Goal: Task Accomplishment & Management: Manage account settings

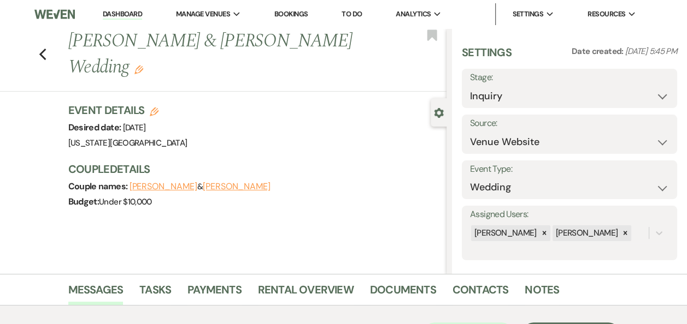
click at [119, 16] on link "Dashboard" at bounding box center [122, 14] width 39 height 10
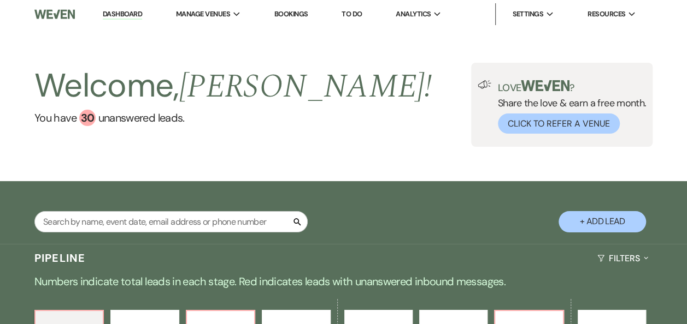
click at [599, 223] on button "+ Add Lead" at bounding box center [601, 221] width 87 height 21
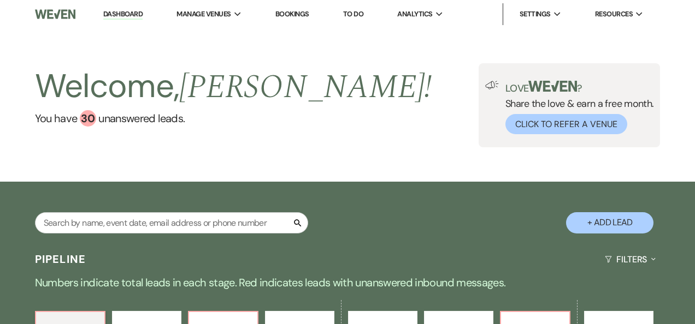
select select "588"
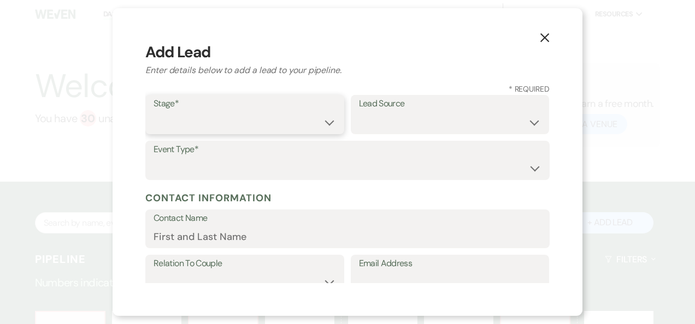
click at [328, 125] on select "Inquiry Follow Up Tour Requested Tour Confirmed Toured Proposal Sent Booked Lost" at bounding box center [244, 122] width 182 height 21
select select "4"
click at [153, 112] on select "Inquiry Follow Up Tour Requested Tour Confirmed Toured Proposal Sent Booked Lost" at bounding box center [244, 122] width 182 height 21
click at [524, 122] on select "Weven Venue Website Instagram Facebook Pinterest Google The Knot Wedding Wire H…" at bounding box center [450, 122] width 182 height 21
select select "22"
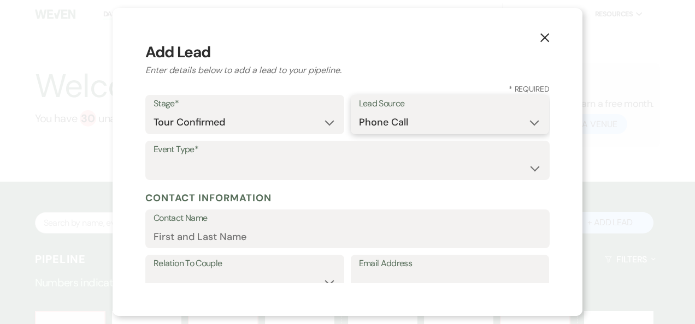
click at [359, 112] on select "Weven Venue Website Instagram Facebook Pinterest Google The Knot Wedding Wire H…" at bounding box center [450, 122] width 182 height 21
click at [524, 169] on select "Wedding Anniversary Party Baby Shower Bachelorette / Bachelor Party Birthday Pa…" at bounding box center [347, 168] width 388 height 21
select select "13"
click at [373, 170] on input "Other Type*" at bounding box center [450, 168] width 182 height 21
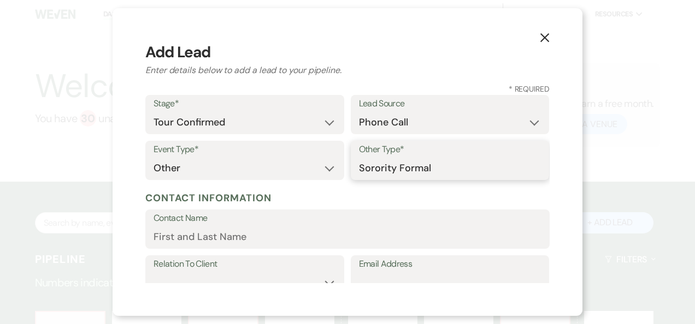
type input "Sorority Formal"
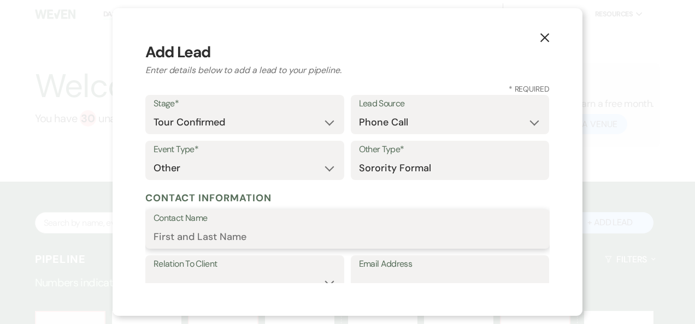
click at [159, 238] on input "Contact Name" at bounding box center [347, 237] width 388 height 21
type input "[PERSON_NAME]"
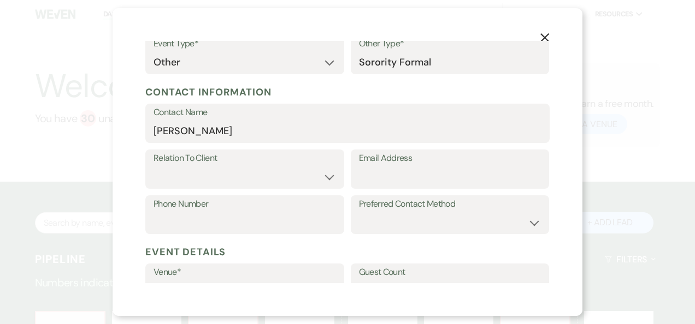
scroll to position [119, 0]
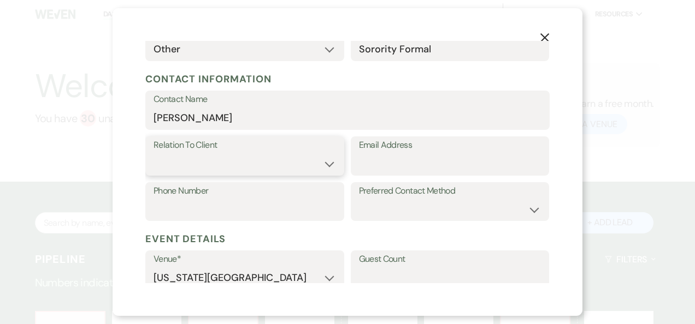
click at [327, 163] on select "Client Event Planner Parent of Client Family Member Friend Other" at bounding box center [244, 163] width 182 height 21
select select "2"
click at [153, 153] on select "Client Event Planner Parent of Client Family Member Friend Other" at bounding box center [244, 163] width 182 height 21
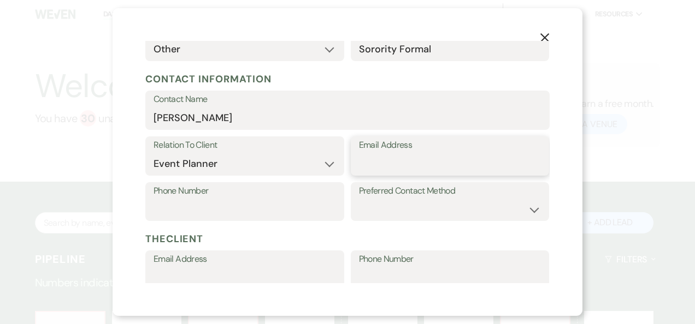
click at [359, 165] on input "Email Address" at bounding box center [450, 163] width 182 height 21
click at [361, 164] on input "[EMAIL_ADDRESS][DOMAIN_NAME]" at bounding box center [450, 163] width 182 height 21
type input "[EMAIL_ADDRESS][DOMAIN_NAME]"
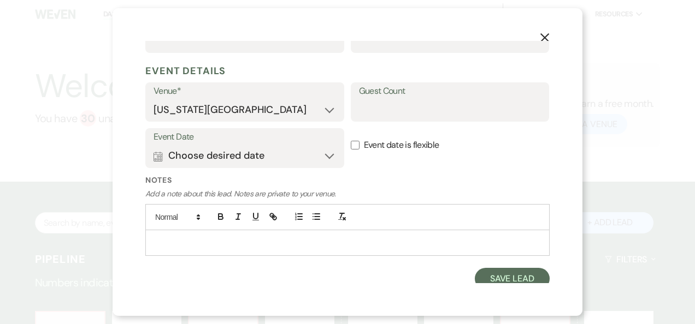
scroll to position [362, 0]
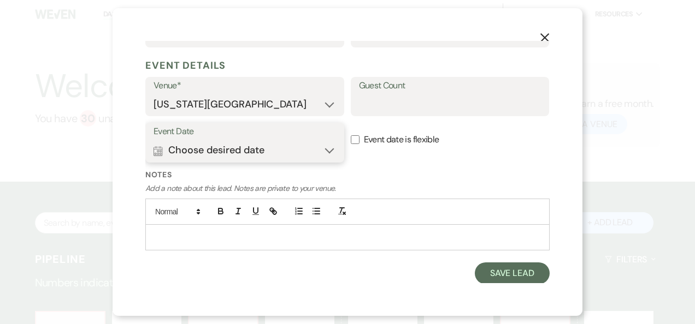
click at [325, 151] on button "Calendar Choose desired date Expand" at bounding box center [244, 151] width 182 height 22
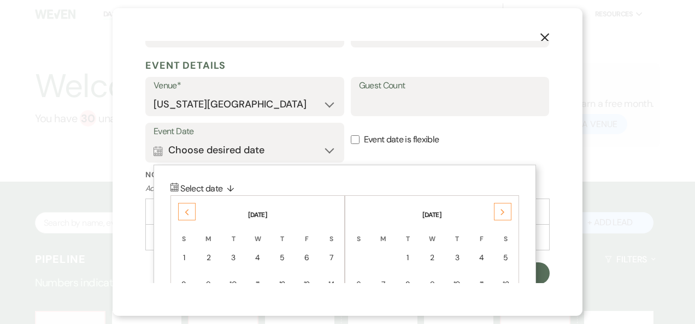
click at [187, 215] on icon "Previous" at bounding box center [186, 212] width 5 height 7
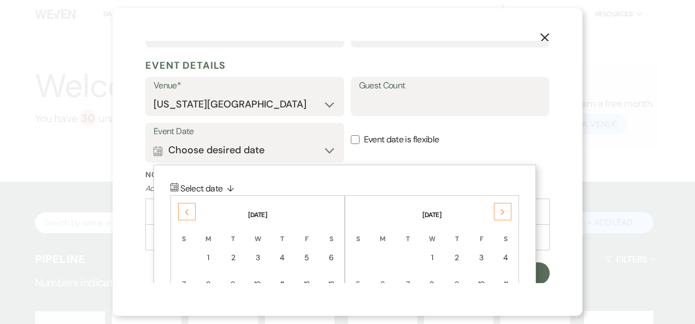
click at [187, 215] on icon "Previous" at bounding box center [186, 212] width 5 height 7
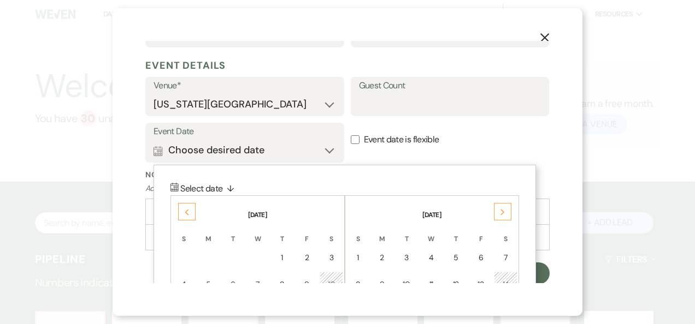
click at [187, 215] on icon "Previous" at bounding box center [186, 212] width 5 height 7
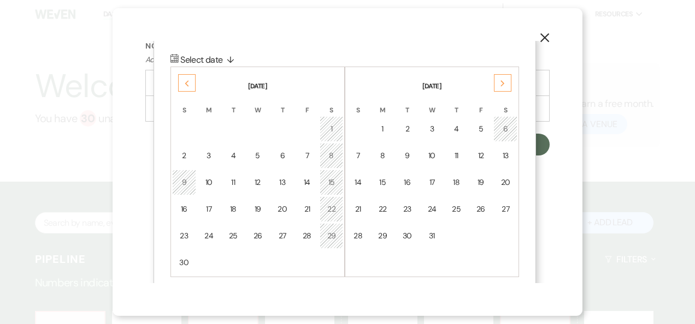
scroll to position [492, 0]
click at [309, 181] on div "14" at bounding box center [307, 181] width 9 height 11
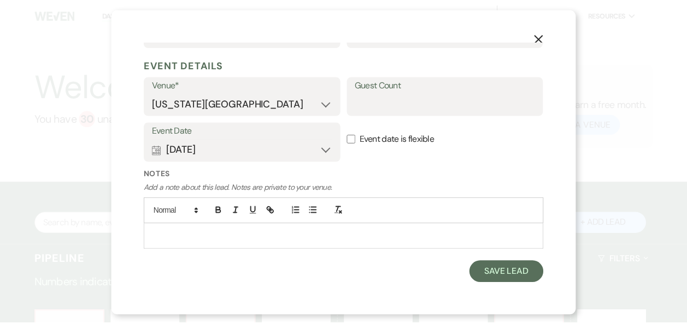
scroll to position [362, 0]
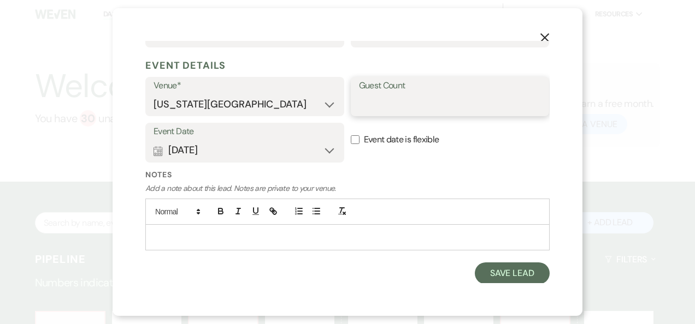
click at [361, 104] on input "Guest Count" at bounding box center [450, 104] width 182 height 21
type input "175"
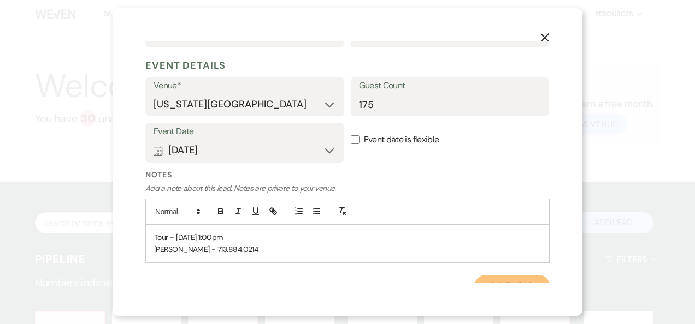
click at [510, 279] on button "Save Lead" at bounding box center [512, 286] width 75 height 22
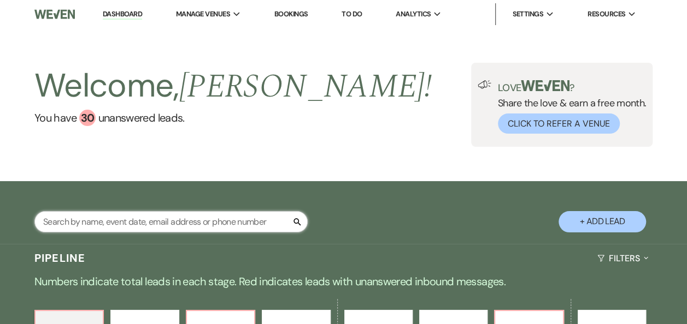
click at [159, 222] on input "text" at bounding box center [170, 221] width 273 height 21
type input "joa"
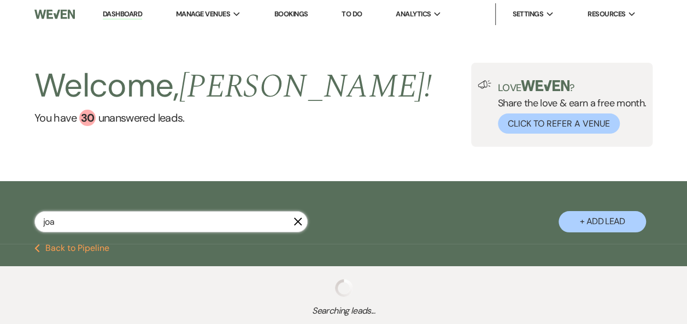
select select "4"
select select "8"
select select "10"
select select "8"
select select "10"
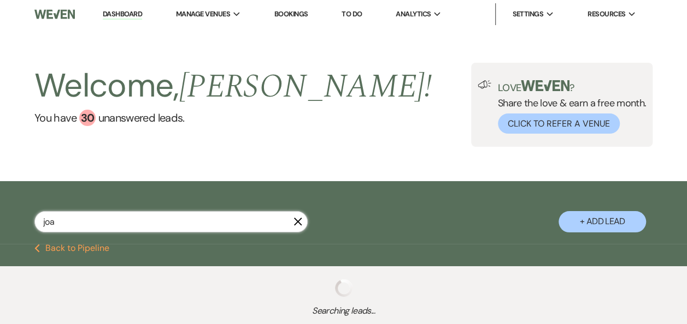
select select "8"
select select "1"
select select "5"
select select "8"
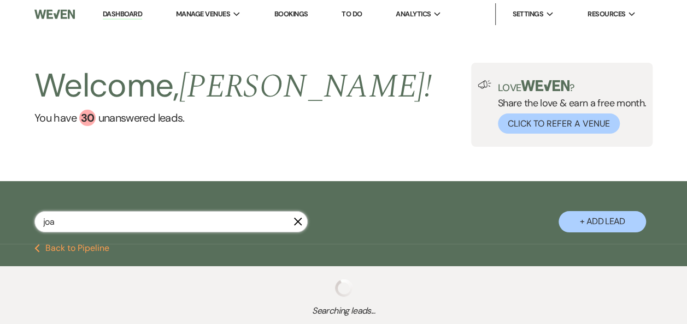
select select "10"
select select "5"
select select "2"
select select "5"
select select "8"
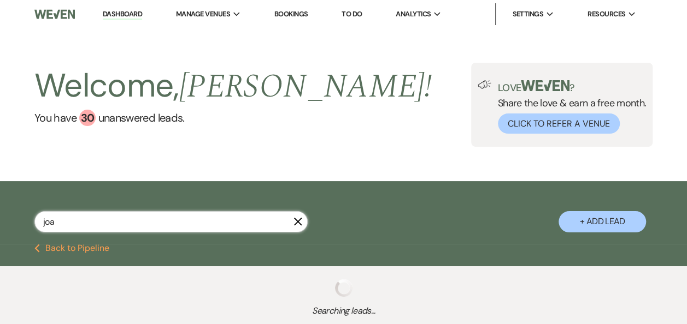
select select "10"
select select "8"
select select "5"
select select "8"
select select "5"
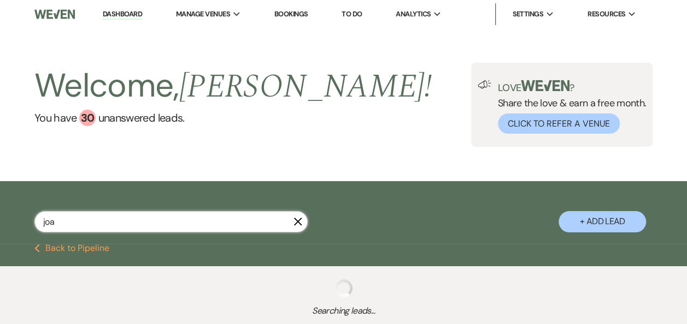
select select "8"
select select "5"
select select "8"
select select "3"
select select "5"
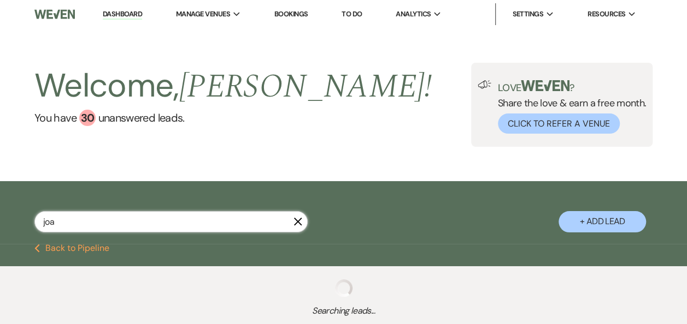
select select "8"
select select "1"
select select "5"
select select "8"
select select "11"
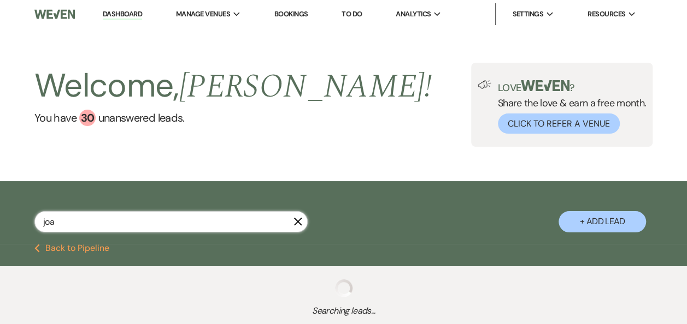
select select "8"
select select "5"
select select "8"
select select "6"
select select "8"
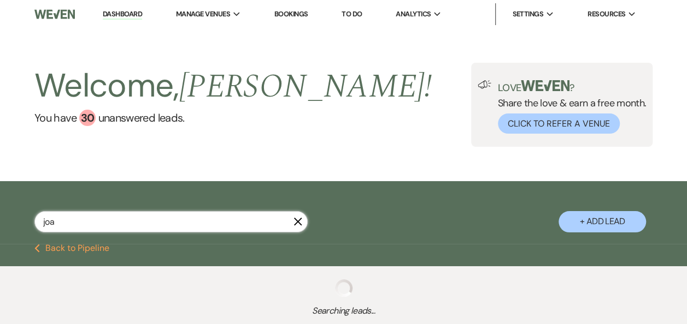
select select "1"
select select "8"
select select "4"
select select "8"
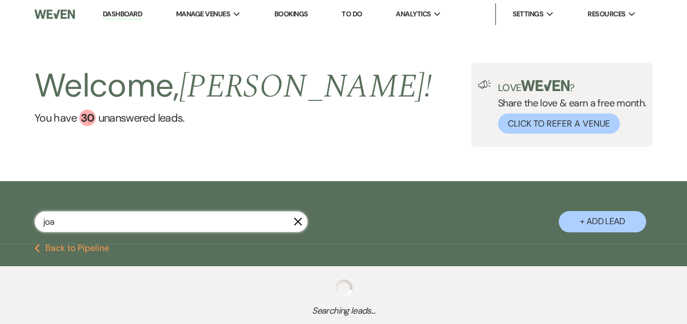
select select "6"
select select "5"
select select "2"
select select "5"
select select "2"
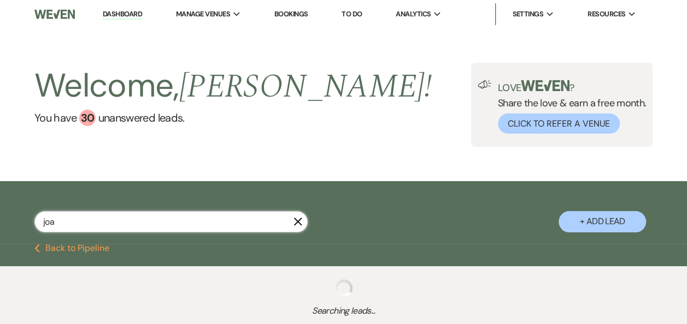
select select "8"
select select "6"
select select "8"
select select "5"
select select "8"
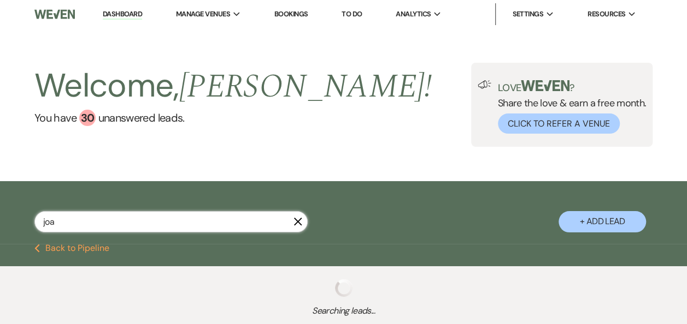
select select "5"
select select "8"
select select "1"
select select "8"
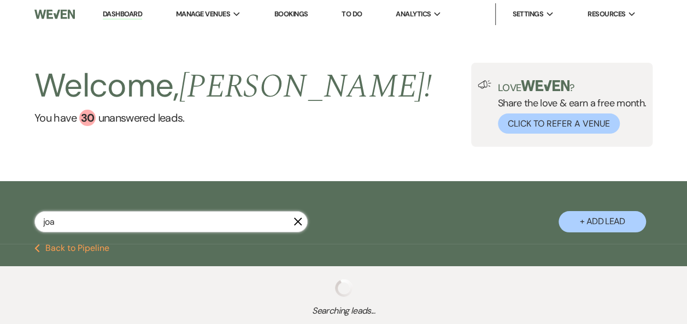
select select "5"
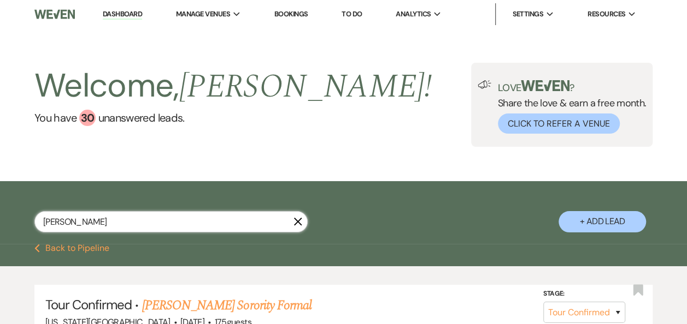
type input "[PERSON_NAME]"
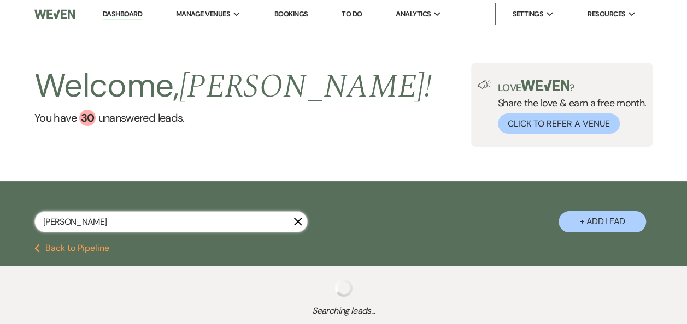
select select "4"
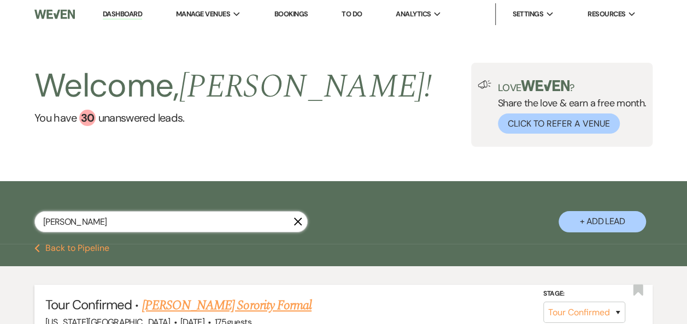
type input "[PERSON_NAME]"
click at [213, 304] on link "[PERSON_NAME] Sorority Formal" at bounding box center [226, 306] width 169 height 20
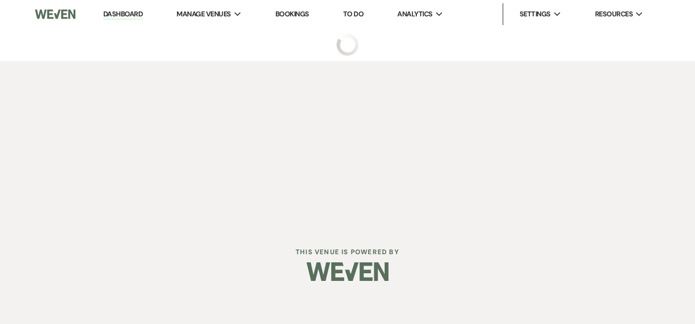
select select "4"
select select "22"
select select "13"
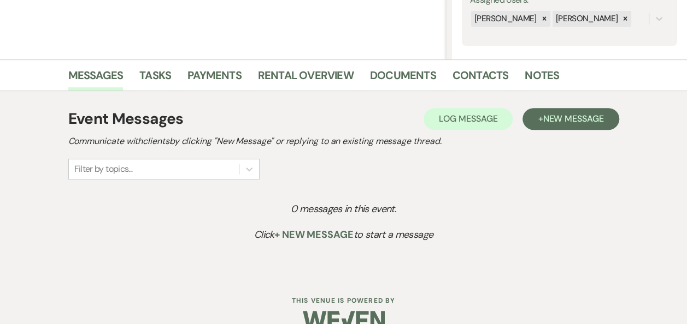
scroll to position [221, 0]
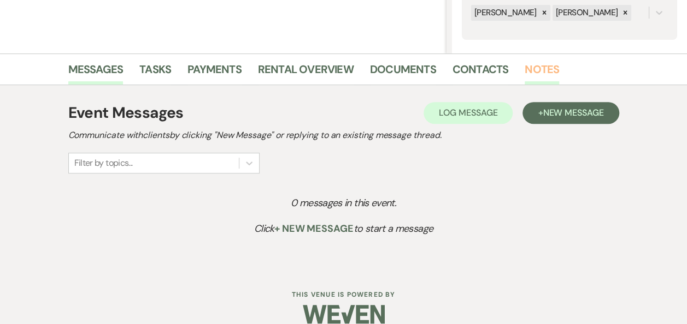
click at [531, 67] on link "Notes" at bounding box center [541, 73] width 34 height 24
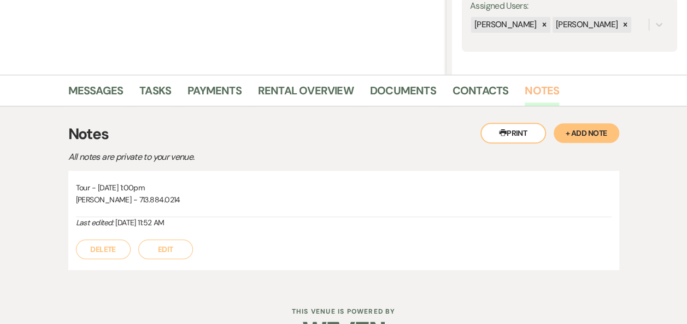
scroll to position [202, 0]
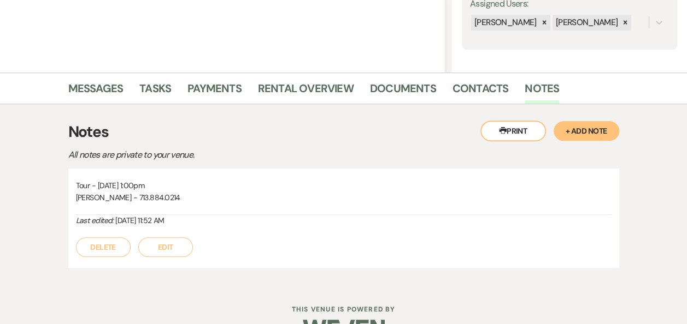
click at [515, 131] on button "Printer Print" at bounding box center [513, 131] width 66 height 21
click at [93, 87] on link "Messages" at bounding box center [95, 92] width 55 height 24
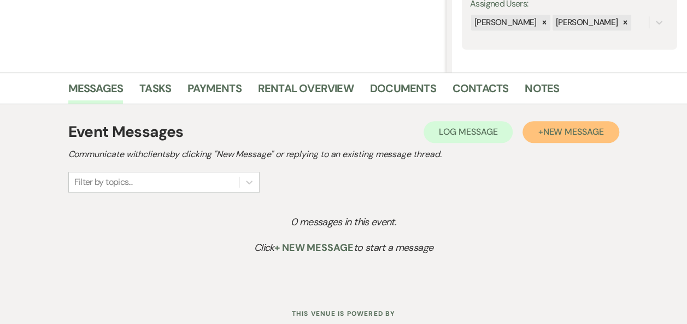
click at [576, 133] on span "New Message" at bounding box center [572, 131] width 61 height 11
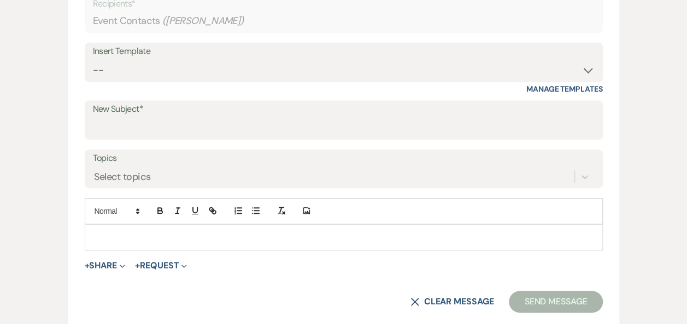
scroll to position [475, 0]
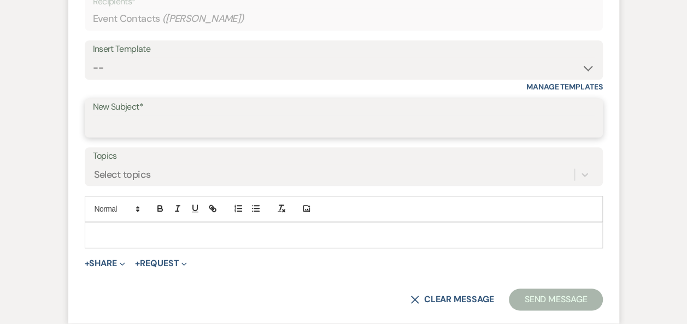
click at [276, 120] on input "New Subject*" at bounding box center [343, 125] width 501 height 21
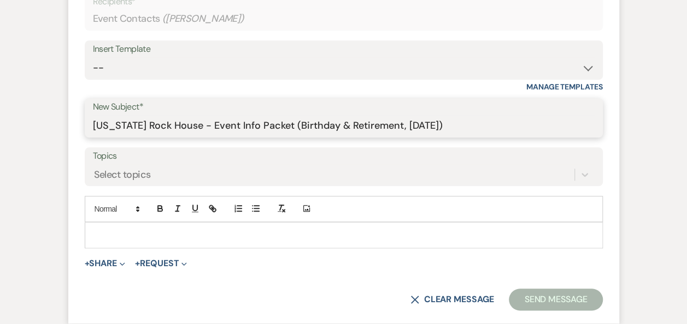
drag, startPoint x: 452, startPoint y: 122, endPoint x: 269, endPoint y: 128, distance: 183.6
click at [269, 128] on input "[US_STATE] Rock House - Event Info Packet (Birthday & Retirement, [DATE])" at bounding box center [343, 125] width 501 height 21
drag, startPoint x: 421, startPoint y: 131, endPoint x: -2, endPoint y: 130, distance: 423.3
click at [0, 130] on html "Dashboard Manage Venues Expand [US_STATE] Rock House Bookings To Do Analytics E…" at bounding box center [343, 11] width 687 height 973
type input "[US_STATE] Rock House - Event Info Packet (Sorority Formal, [DATE])"
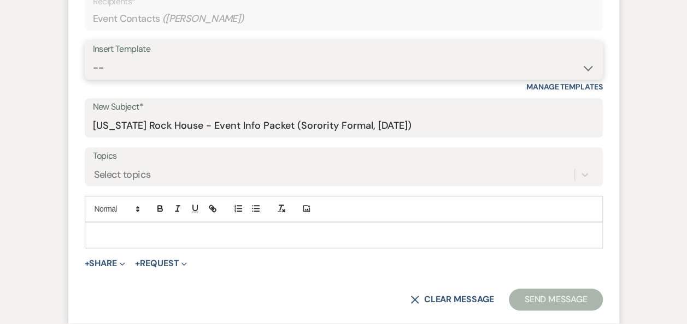
click at [586, 72] on select "-- Weven Planning Portal Introduction (Booked Events) Follow Up Booking Procedu…" at bounding box center [343, 67] width 501 height 21
select select "691"
click at [93, 57] on select "-- Weven Planning Portal Introduction (Booked Events) Follow Up Booking Procedu…" at bounding box center [343, 67] width 501 height 21
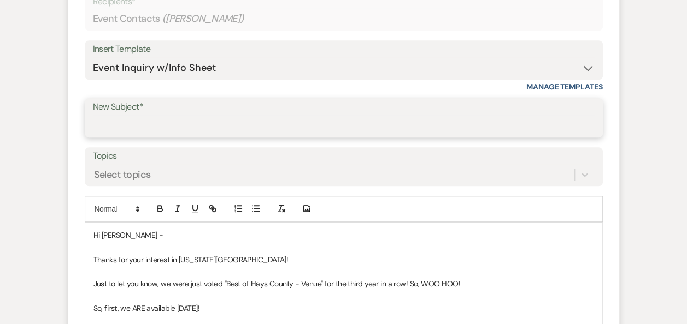
click at [161, 121] on input "New Subject*" at bounding box center [343, 125] width 501 height 21
paste input "[US_STATE] Rock House - Event Info Packet (Sorority Formal, [DATE])"
type input "[US_STATE] Rock House - Event Info Packet (Sorority Formal, [DATE])"
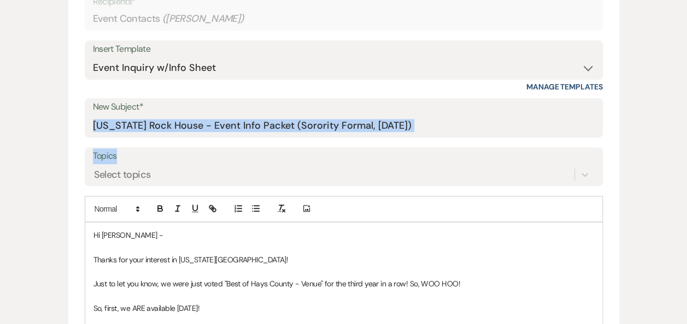
drag, startPoint x: 686, startPoint y: 114, endPoint x: 690, endPoint y: 138, distance: 24.3
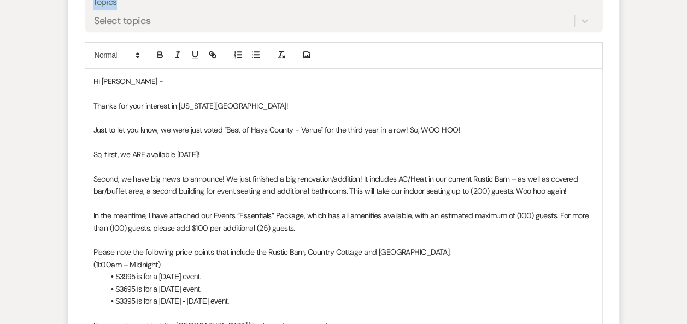
scroll to position [631, 0]
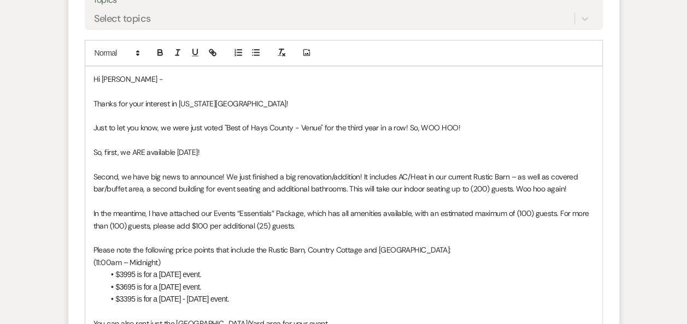
click at [177, 149] on p "So, first, we ARE available [DATE]!" at bounding box center [343, 152] width 500 height 12
click at [256, 98] on p "Thanks for your interest in [US_STATE][GEOGRAPHIC_DATA]!" at bounding box center [343, 104] width 500 height 12
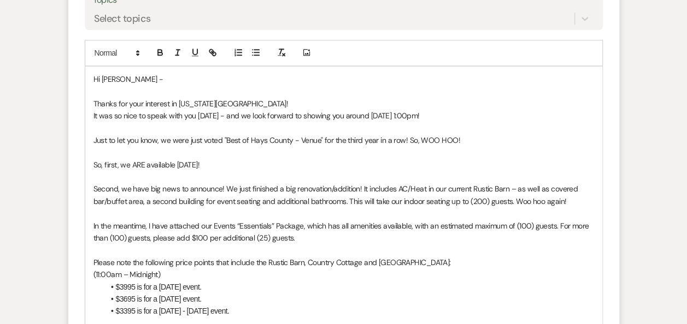
click at [105, 162] on p "So, first, we ARE available [DATE]!" at bounding box center [343, 165] width 500 height 12
click at [119, 162] on p "So first, we ARE available [DATE]!" at bounding box center [343, 165] width 500 height 12
click at [302, 225] on p "In the meantime, I have attached our Events “Essentials” Package, which has all…" at bounding box center [343, 232] width 500 height 25
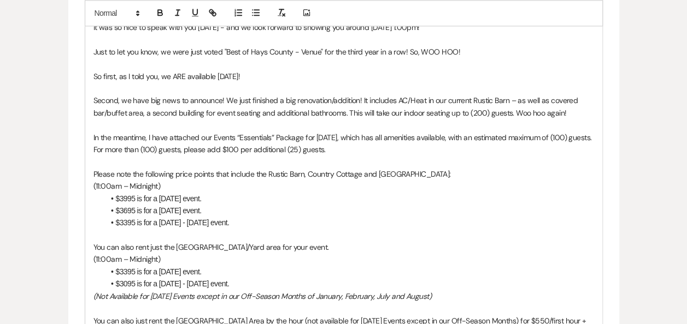
scroll to position [704, 0]
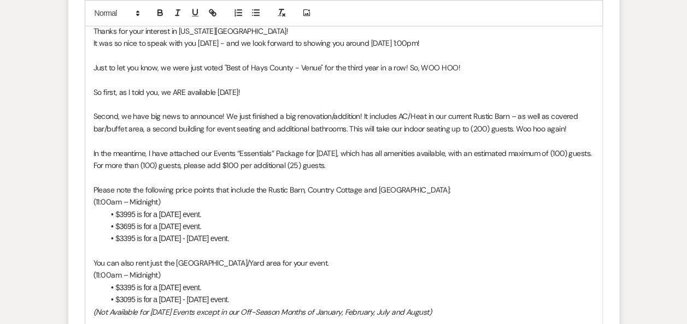
click at [383, 168] on p "In the meantime, I have attached our Events “Essentials” Package for [DATE], wh…" at bounding box center [343, 159] width 500 height 25
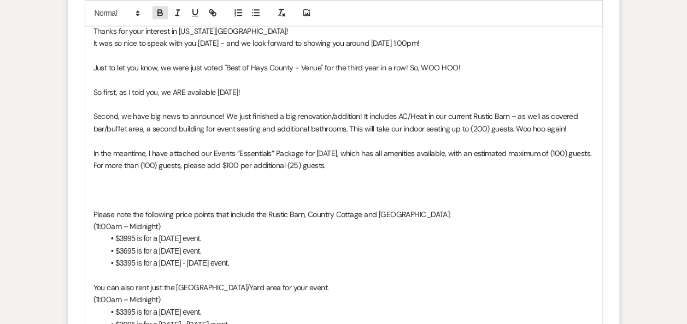
click at [158, 14] on icon "button" at bounding box center [160, 14] width 4 height 3
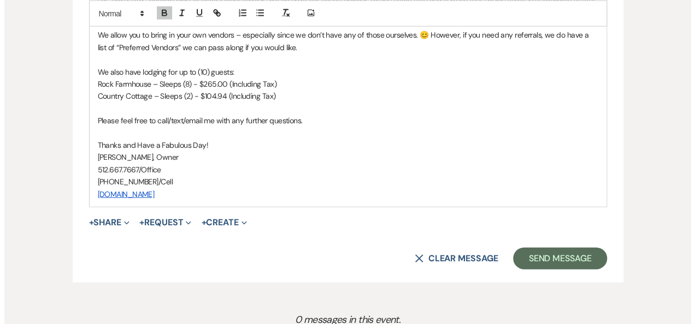
scroll to position [1230, 0]
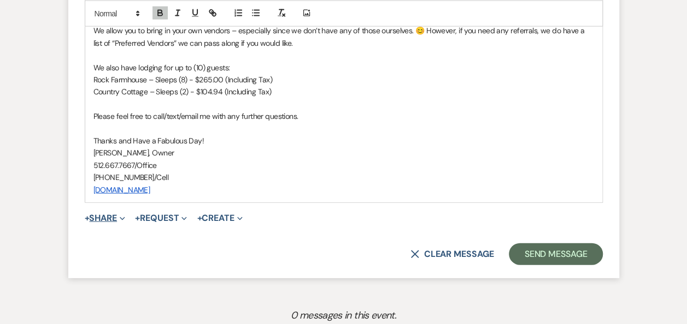
click at [116, 216] on button "+ Share Expand" at bounding box center [105, 218] width 41 height 9
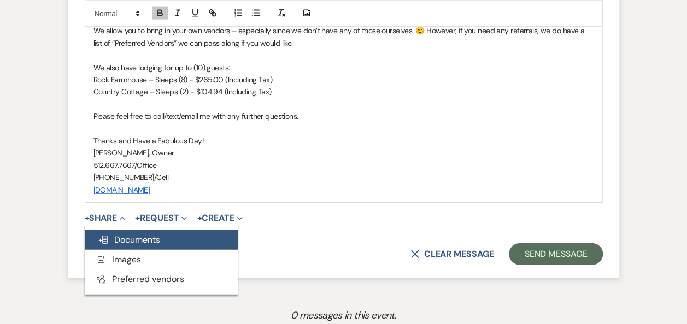
click at [133, 242] on span "Doc Upload Documents" at bounding box center [129, 239] width 62 height 11
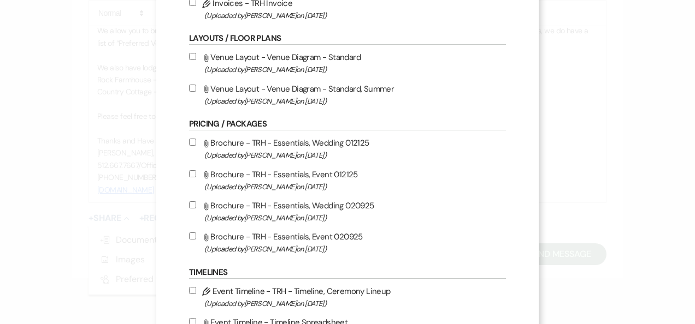
scroll to position [227, 0]
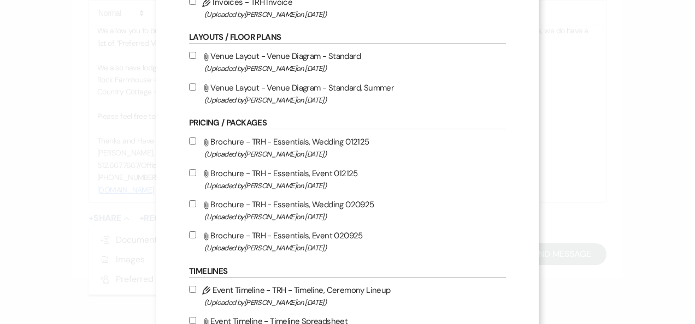
click at [189, 233] on input "Attach File Brochure - TRH - Essentials, Event 020925 (Uploaded by [PERSON_NAME…" at bounding box center [192, 235] width 7 height 7
checkbox input "true"
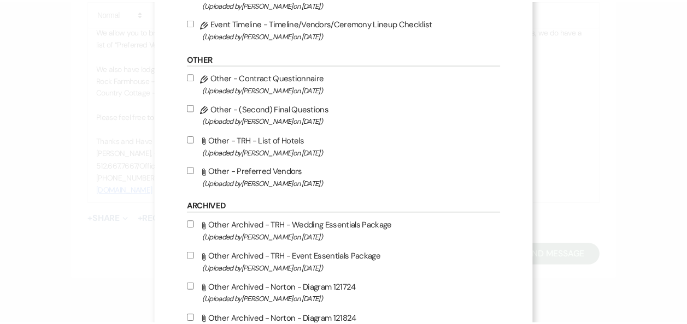
scroll to position [980, 0]
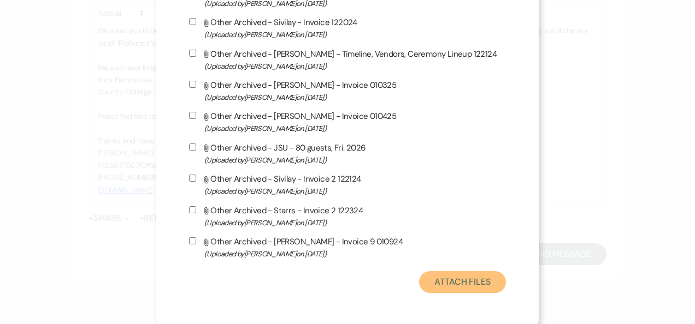
click at [462, 280] on button "Attach Files" at bounding box center [462, 282] width 87 height 22
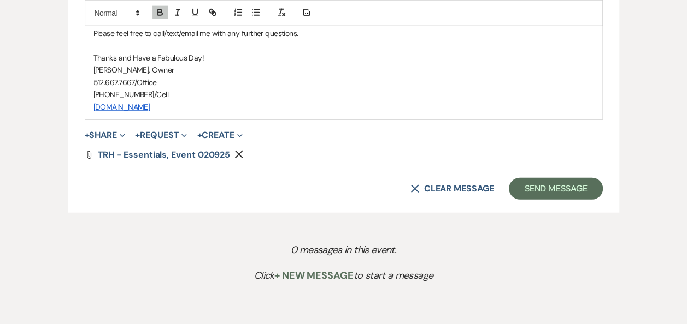
scroll to position [1364, 0]
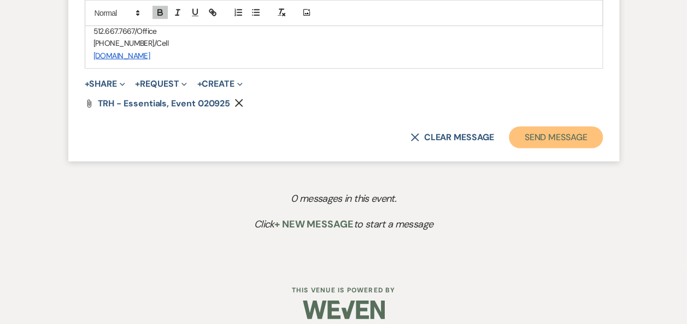
click at [550, 133] on button "Send Message" at bounding box center [555, 138] width 93 height 22
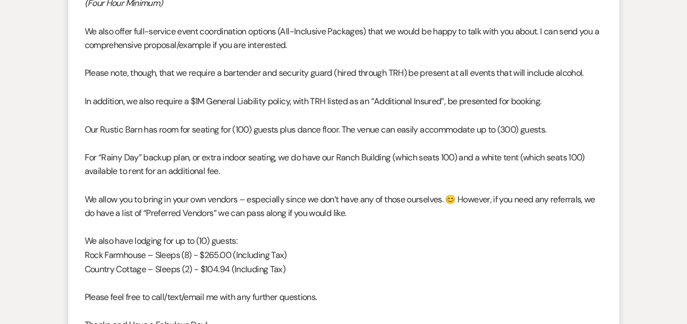
click at [550, 133] on p "Our Rustic Barn has room for seating for (100) guests plus dance floor. The ven…" at bounding box center [344, 129] width 518 height 14
click at [456, 221] on p at bounding box center [344, 227] width 518 height 14
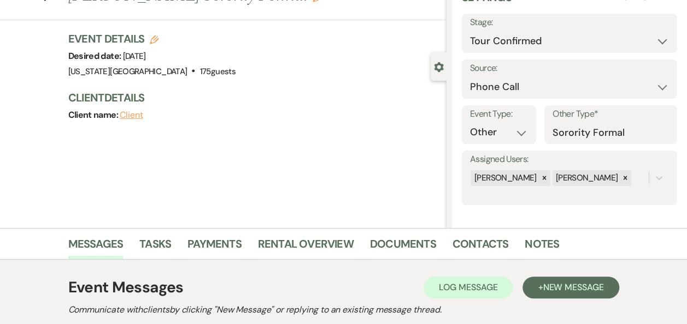
scroll to position [0, 0]
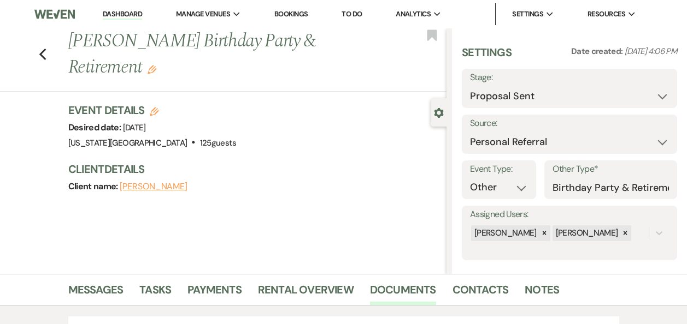
select select "6"
select select "12"
select select "13"
click at [126, 14] on link "Dashboard" at bounding box center [122, 14] width 39 height 10
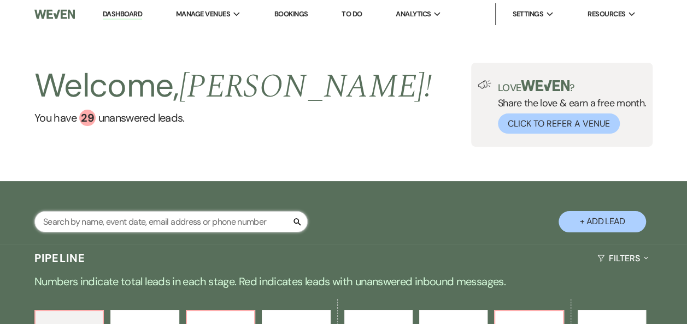
click at [164, 224] on input "text" at bounding box center [170, 221] width 273 height 21
type input "scott"
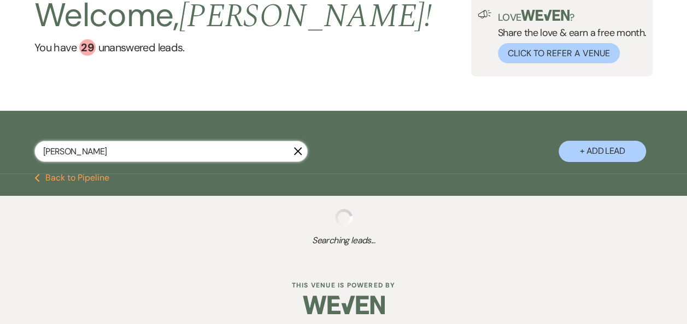
scroll to position [76, 0]
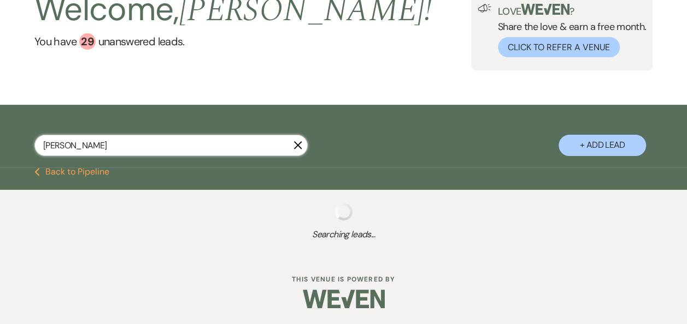
select select "8"
select select "10"
select select "2"
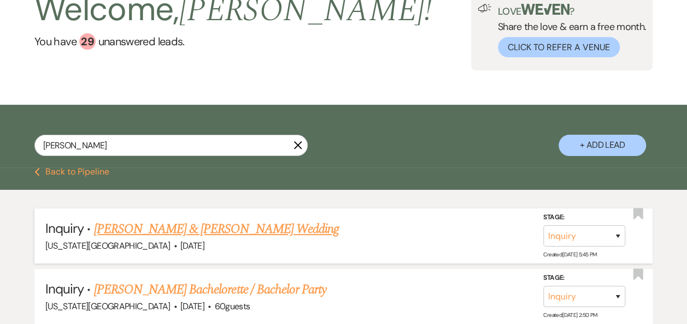
click at [241, 225] on link "[PERSON_NAME] & [PERSON_NAME] Wedding" at bounding box center [216, 230] width 245 height 20
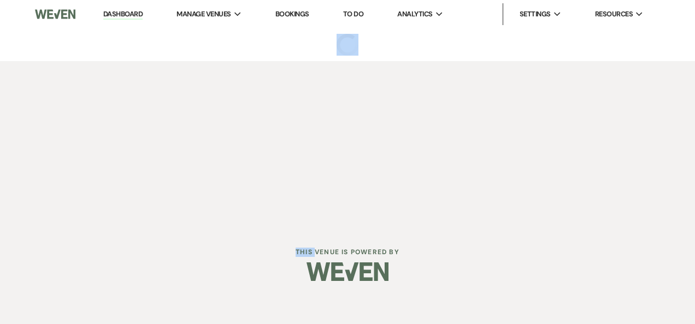
click at [241, 225] on div "Dashboard Manage Venues Expand Texas Rock House Bookings To Do Analytics Expand…" at bounding box center [347, 113] width 695 height 227
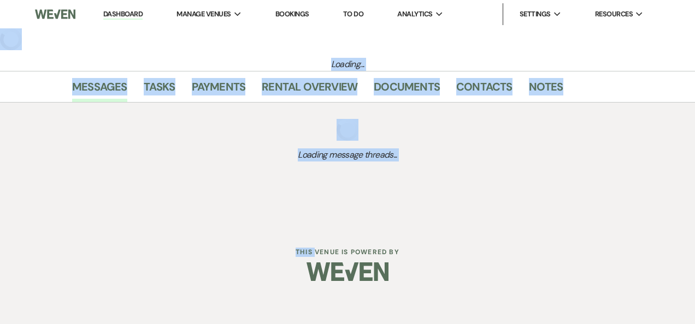
click at [543, 178] on div "Dashboard Manage Venues Expand Texas Rock House Bookings To Do Analytics Expand…" at bounding box center [347, 113] width 695 height 227
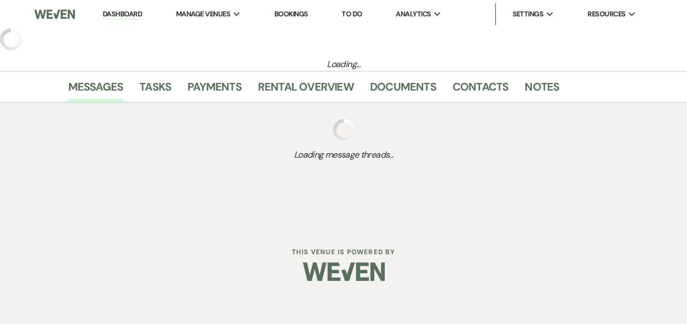
select select "5"
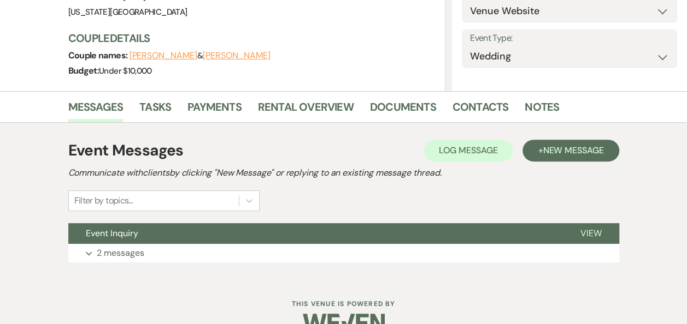
scroll to position [155, 0]
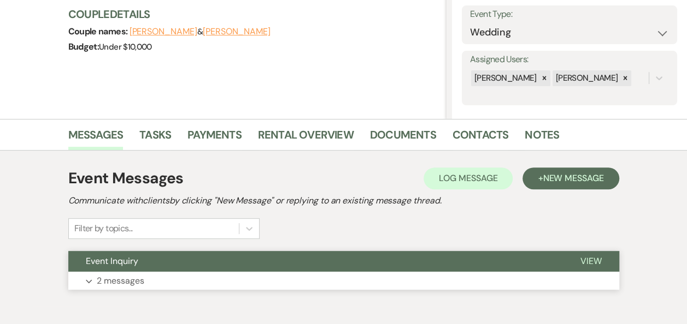
click at [587, 259] on span "View" at bounding box center [590, 261] width 21 height 11
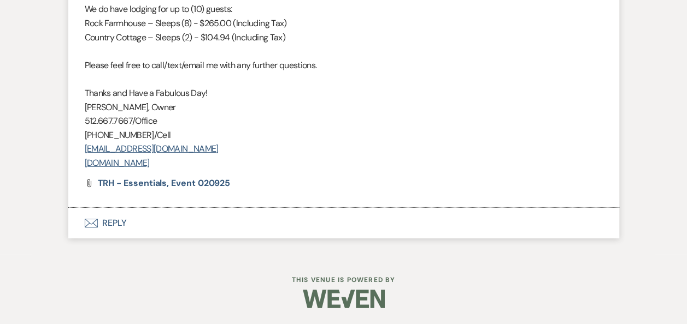
scroll to position [0, 0]
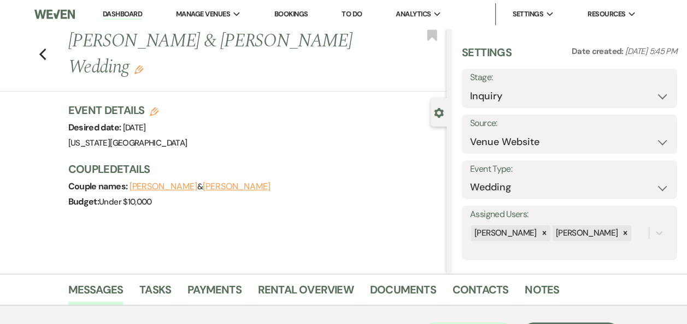
click at [120, 11] on link "Dashboard" at bounding box center [122, 14] width 39 height 10
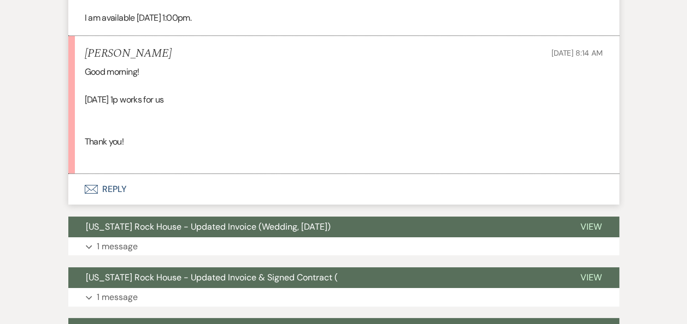
scroll to position [2001, 0]
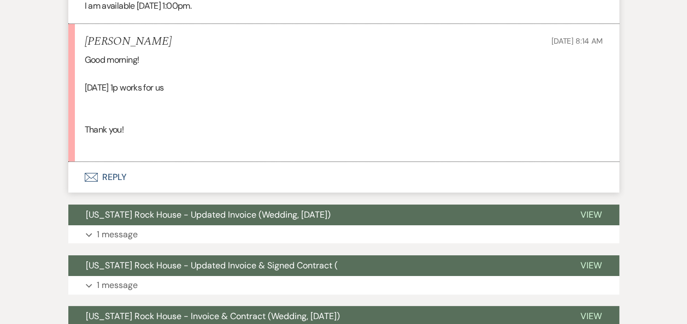
click at [116, 180] on button "Envelope Reply" at bounding box center [343, 177] width 551 height 31
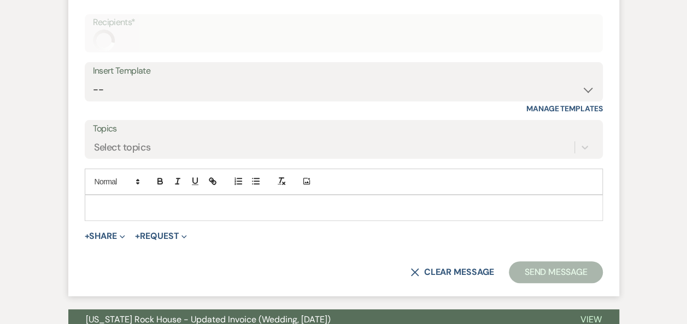
scroll to position [2198, 0]
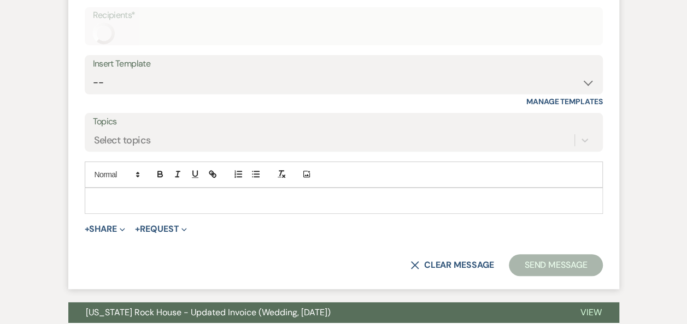
click at [345, 190] on div at bounding box center [343, 200] width 517 height 25
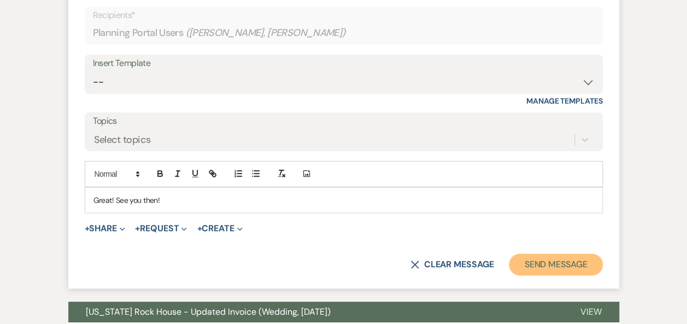
click at [555, 258] on button "Send Message" at bounding box center [555, 265] width 93 height 22
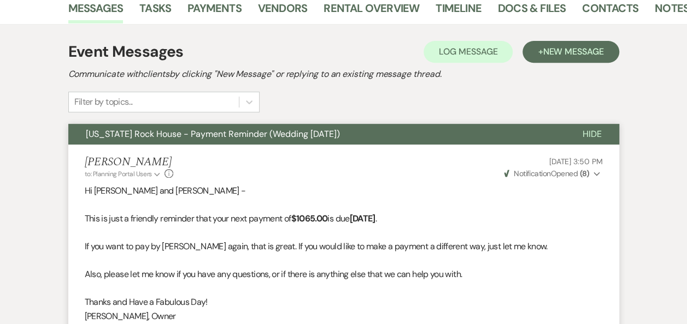
scroll to position [0, 0]
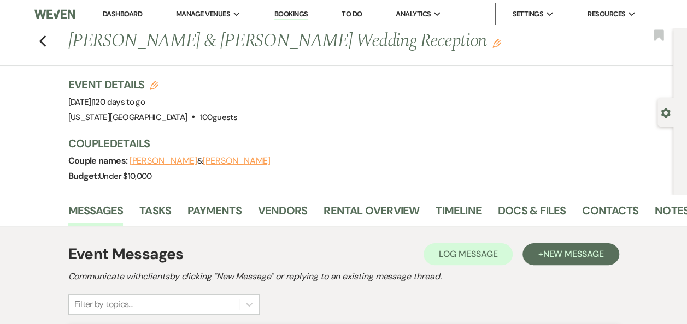
click at [128, 13] on link "Dashboard" at bounding box center [122, 13] width 39 height 9
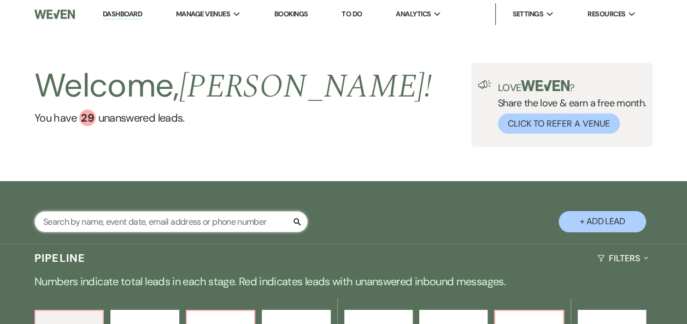
click at [176, 220] on input "text" at bounding box center [170, 221] width 273 height 21
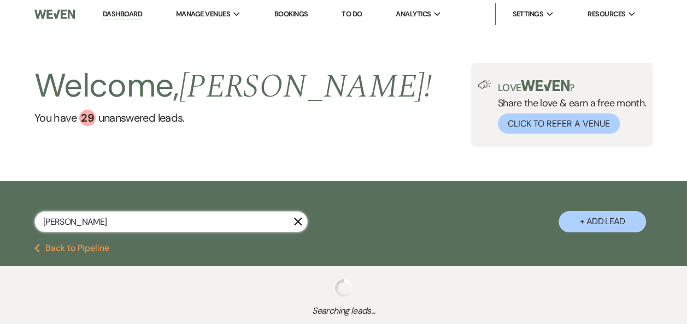
type input "[PERSON_NAME]"
select select "5"
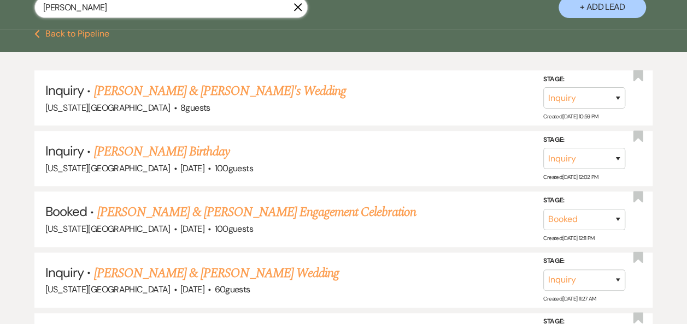
scroll to position [231, 0]
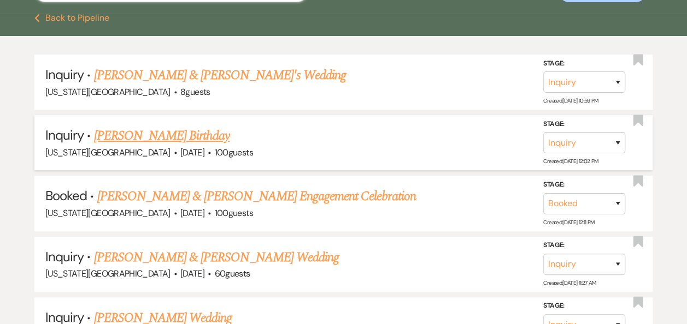
type input "[PERSON_NAME]"
click at [159, 135] on link "Erin Abel's Birthday" at bounding box center [162, 136] width 136 height 20
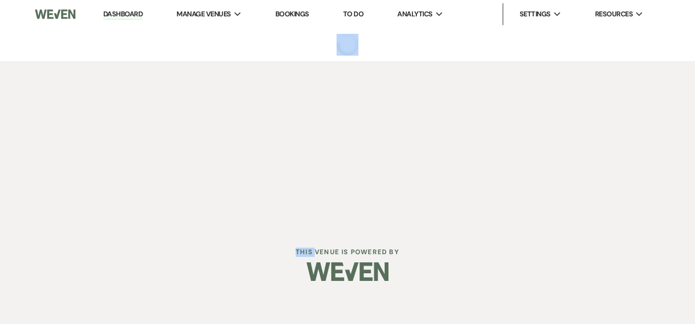
click at [159, 135] on div "Dashboard Manage Venues Expand Texas Rock House Bookings To Do Analytics Expand…" at bounding box center [347, 113] width 695 height 227
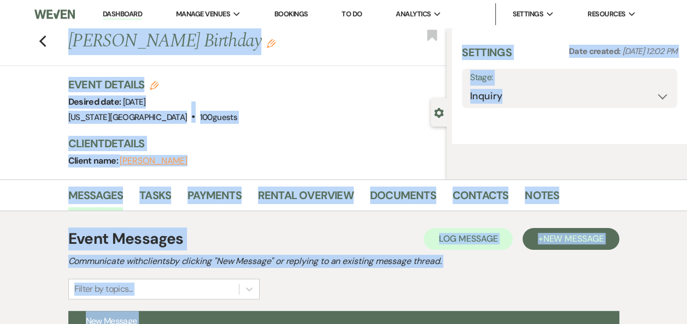
select select "12"
select select "13"
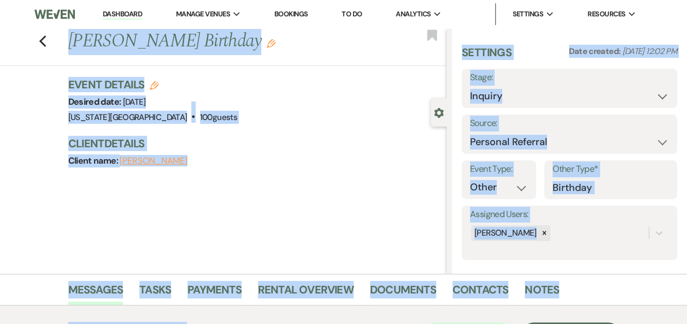
click at [305, 148] on h3 "Client Details" at bounding box center [252, 143] width 368 height 15
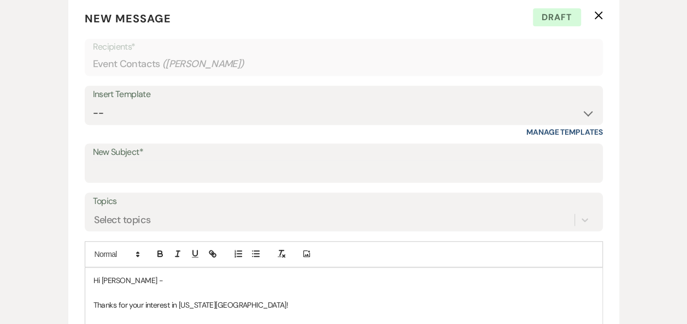
scroll to position [399, 0]
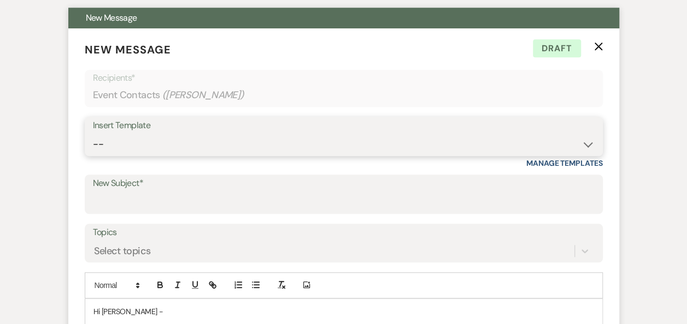
click at [583, 146] on select "-- Weven Planning Portal Introduction (Booked Events) Follow Up Booking Procedu…" at bounding box center [343, 144] width 501 height 21
select select "1559"
click at [93, 134] on select "-- Weven Planning Portal Introduction (Booked Events) Follow Up Booking Procedu…" at bounding box center [343, 144] width 501 height 21
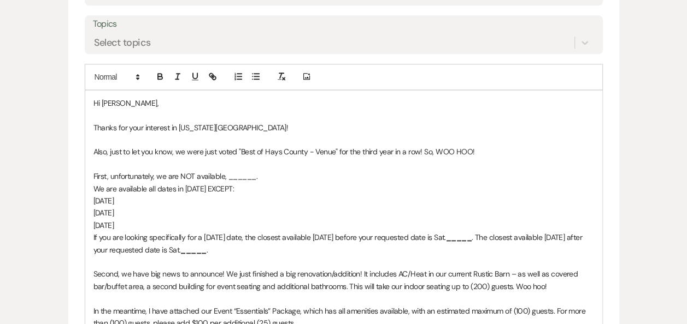
scroll to position [605, 0]
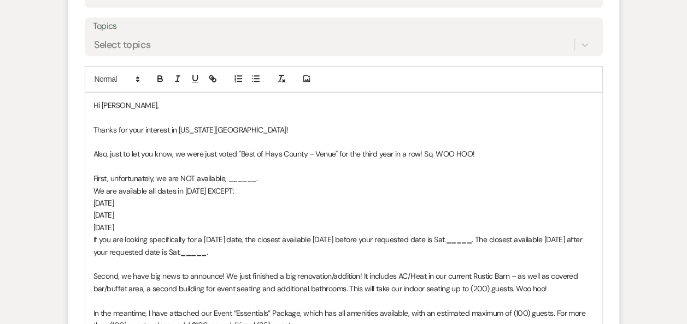
click at [129, 104] on p "Hi Erin," at bounding box center [343, 105] width 500 height 12
drag, startPoint x: 253, startPoint y: 179, endPoint x: 227, endPoint y: 179, distance: 26.2
click at [227, 179] on p "First, unfortunately, we are NOT available, ______." at bounding box center [343, 179] width 500 height 12
click at [221, 190] on p "We are available all dates in March 2023 EXCEPT:" at bounding box center [343, 191] width 500 height 12
click at [141, 200] on p "Sat. 3/4" at bounding box center [343, 203] width 500 height 12
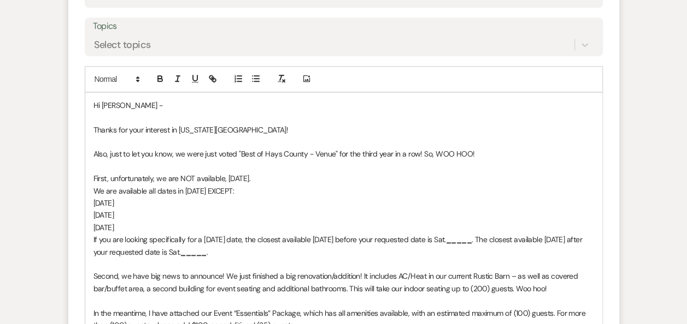
click at [137, 212] on p "Sat. 3/18" at bounding box center [343, 215] width 500 height 12
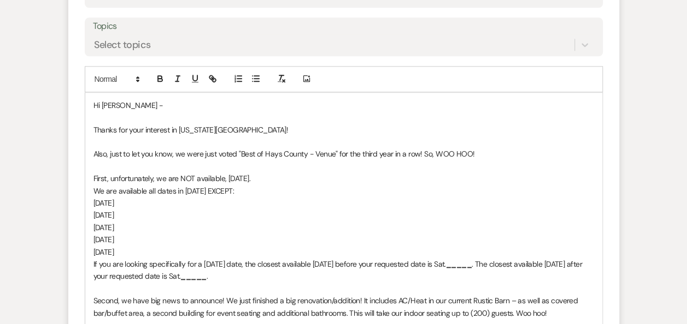
click at [140, 250] on p "Sat. 3/25" at bounding box center [343, 252] width 500 height 12
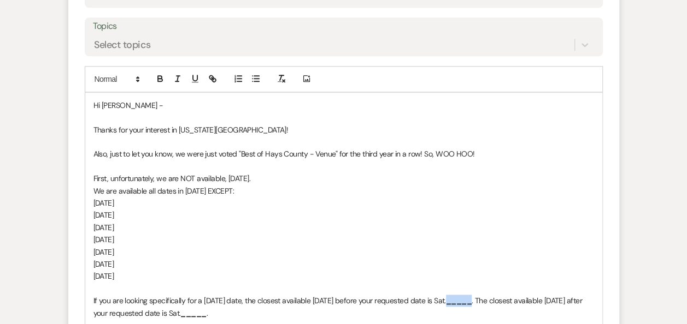
drag, startPoint x: 486, startPoint y: 302, endPoint x: 460, endPoint y: 302, distance: 25.7
click at [460, 302] on strong "_____" at bounding box center [459, 301] width 26 height 10
click at [206, 316] on strong "_____" at bounding box center [193, 314] width 26 height 10
drag, startPoint x: 236, startPoint y: 310, endPoint x: 185, endPoint y: 315, distance: 51.6
click at [185, 315] on p "If you are looking specifically for a Saturday date, the closest available Satu…" at bounding box center [343, 307] width 500 height 25
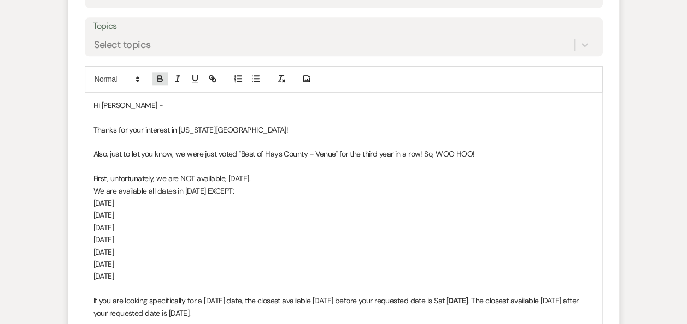
click at [158, 82] on icon "button" at bounding box center [160, 79] width 10 height 10
drag, startPoint x: 460, startPoint y: 298, endPoint x: 447, endPoint y: 298, distance: 13.1
click at [447, 298] on p "If you are looking specifically for a Saturday date, the closest available Satu…" at bounding box center [343, 307] width 500 height 25
click at [159, 79] on icon "button" at bounding box center [160, 79] width 10 height 10
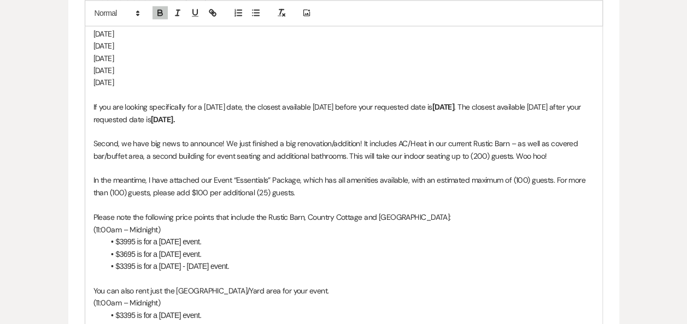
scroll to position [802, 0]
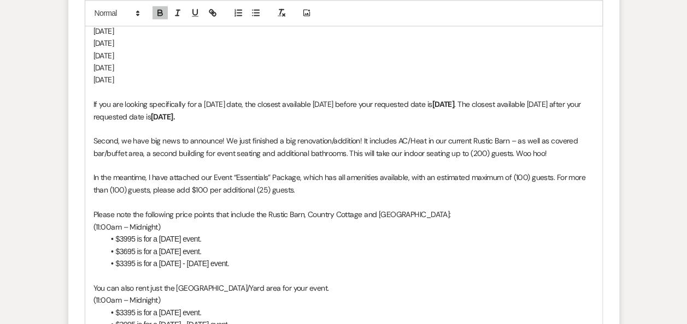
click at [298, 175] on span "In the meantime, I have attached our Event “Essentials” Package, which has all …" at bounding box center [340, 184] width 494 height 22
click at [128, 235] on li "$3995 is for a [DATE] event." at bounding box center [348, 239] width 489 height 12
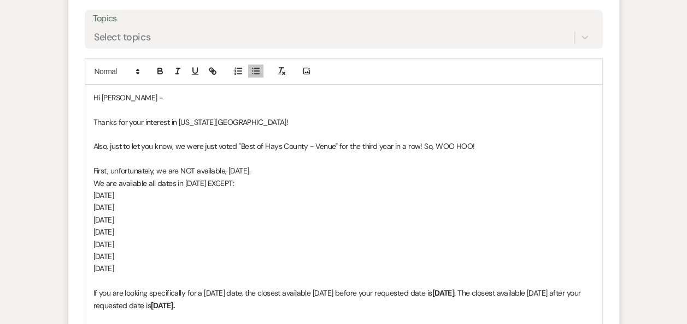
scroll to position [560, 0]
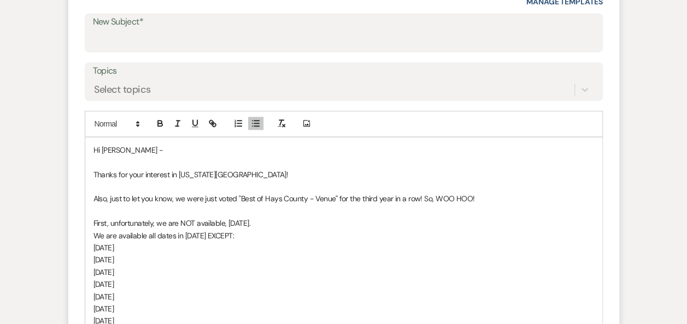
drag, startPoint x: 194, startPoint y: 233, endPoint x: 89, endPoint y: 150, distance: 133.9
copy div "Hi Yesenia - Thanks for your interest in Texas Rock House! Also, just to let yo…"
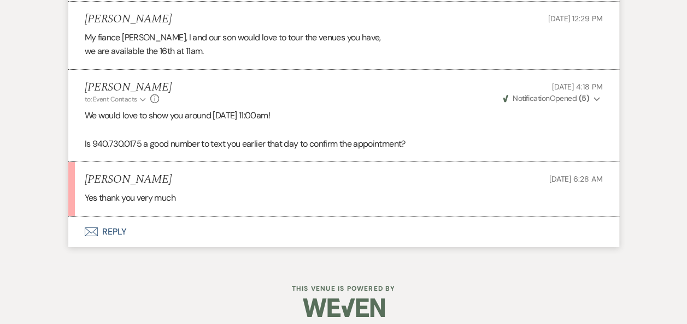
click at [115, 228] on button "Envelope Reply" at bounding box center [343, 232] width 551 height 31
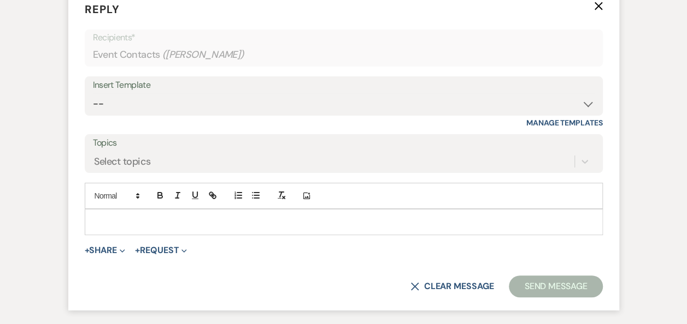
scroll to position [2078, 0]
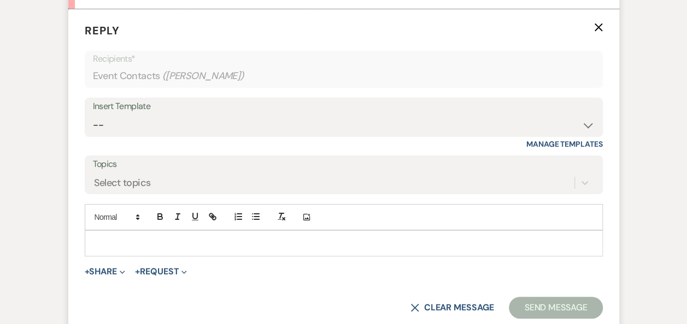
click at [172, 240] on p at bounding box center [343, 244] width 500 height 12
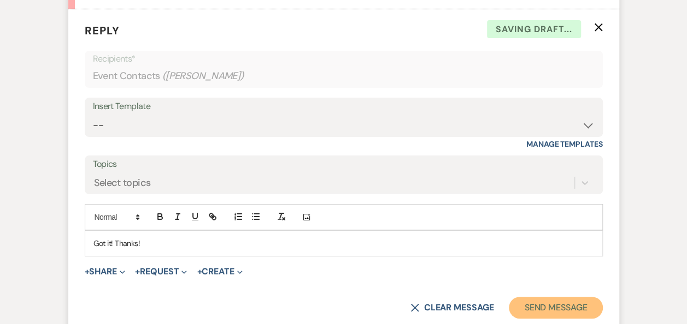
click at [586, 306] on button "Send Message" at bounding box center [555, 308] width 93 height 22
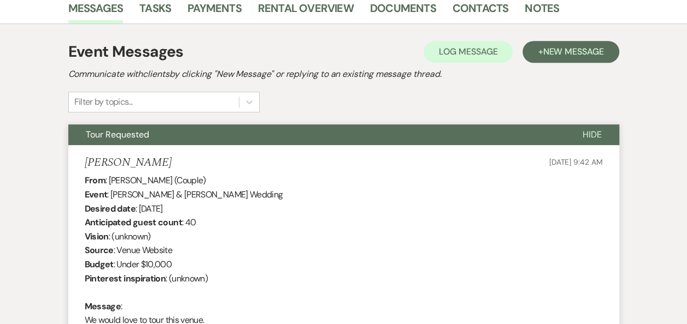
scroll to position [0, 0]
